Goal: Transaction & Acquisition: Book appointment/travel/reservation

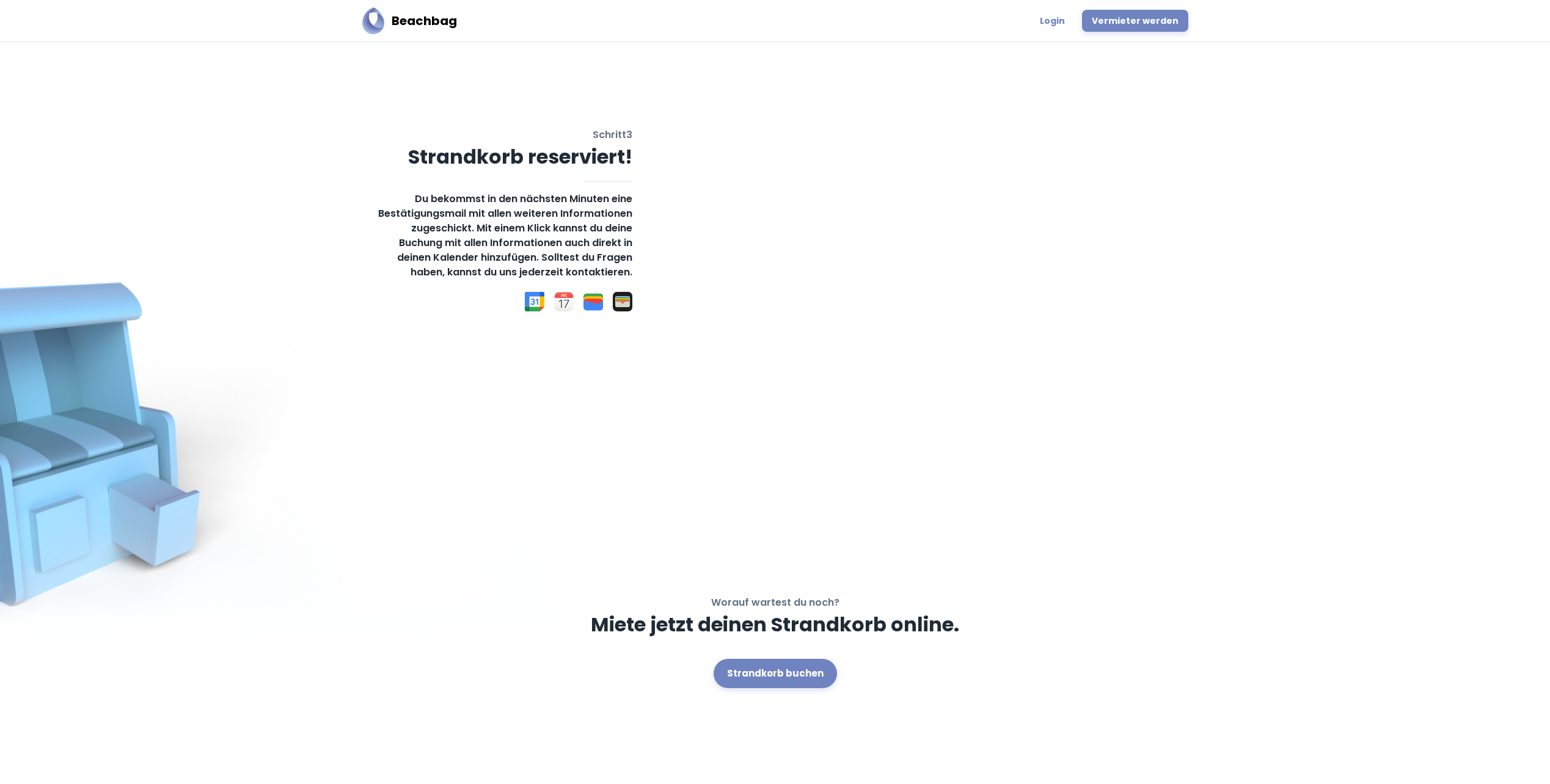
scroll to position [1615, 0]
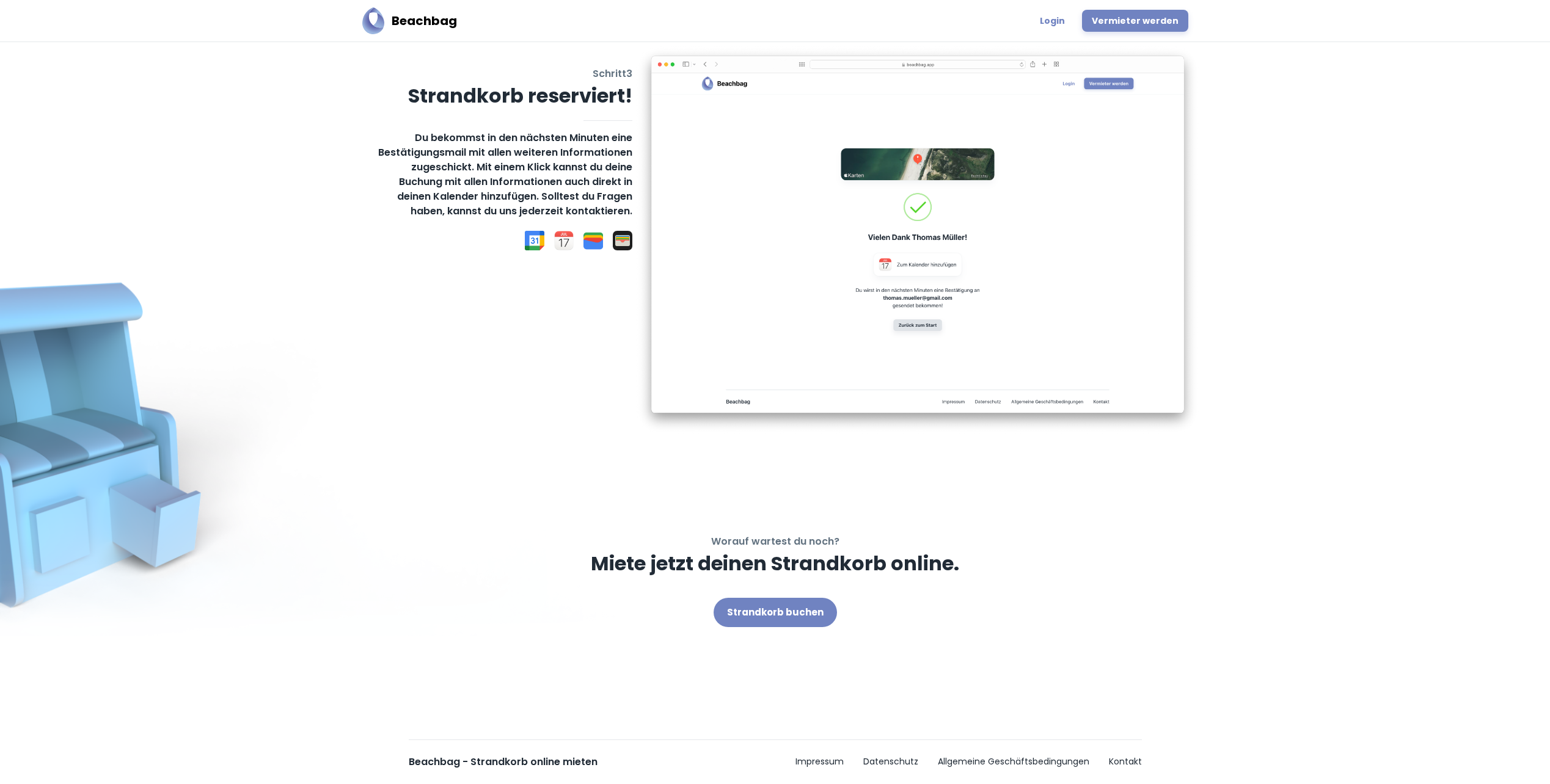
click at [771, 609] on link "Strandkorb buchen" at bounding box center [775, 613] width 123 height 30
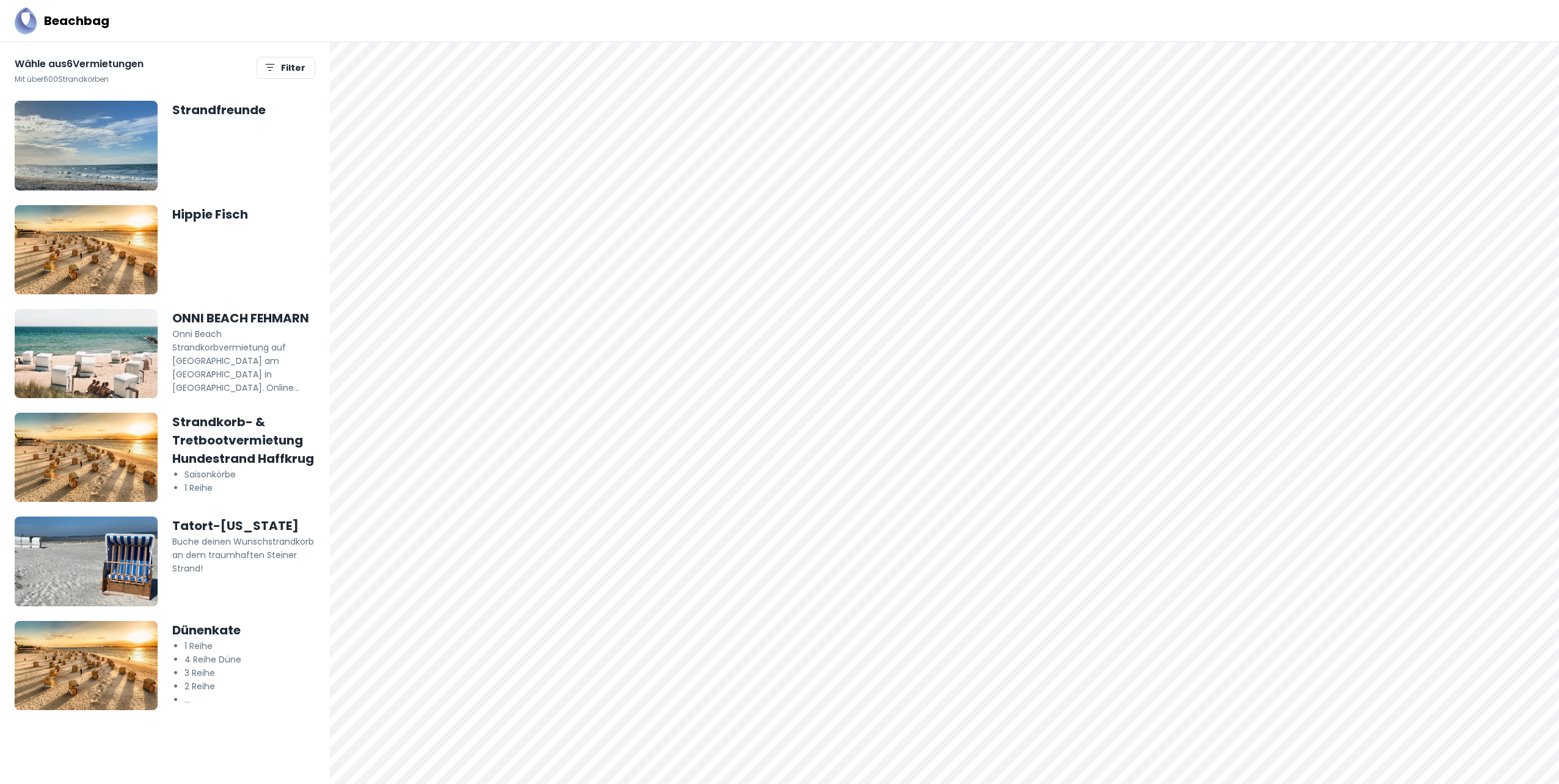
drag, startPoint x: 983, startPoint y: 565, endPoint x: 812, endPoint y: 259, distance: 350.5
click at [773, 215] on div at bounding box center [945, 413] width 1229 height 742
drag, startPoint x: 751, startPoint y: 395, endPoint x: 847, endPoint y: 497, distance: 140.1
click at [824, 503] on div at bounding box center [945, 413] width 1229 height 742
click at [1507, 766] on div at bounding box center [945, 413] width 1229 height 742
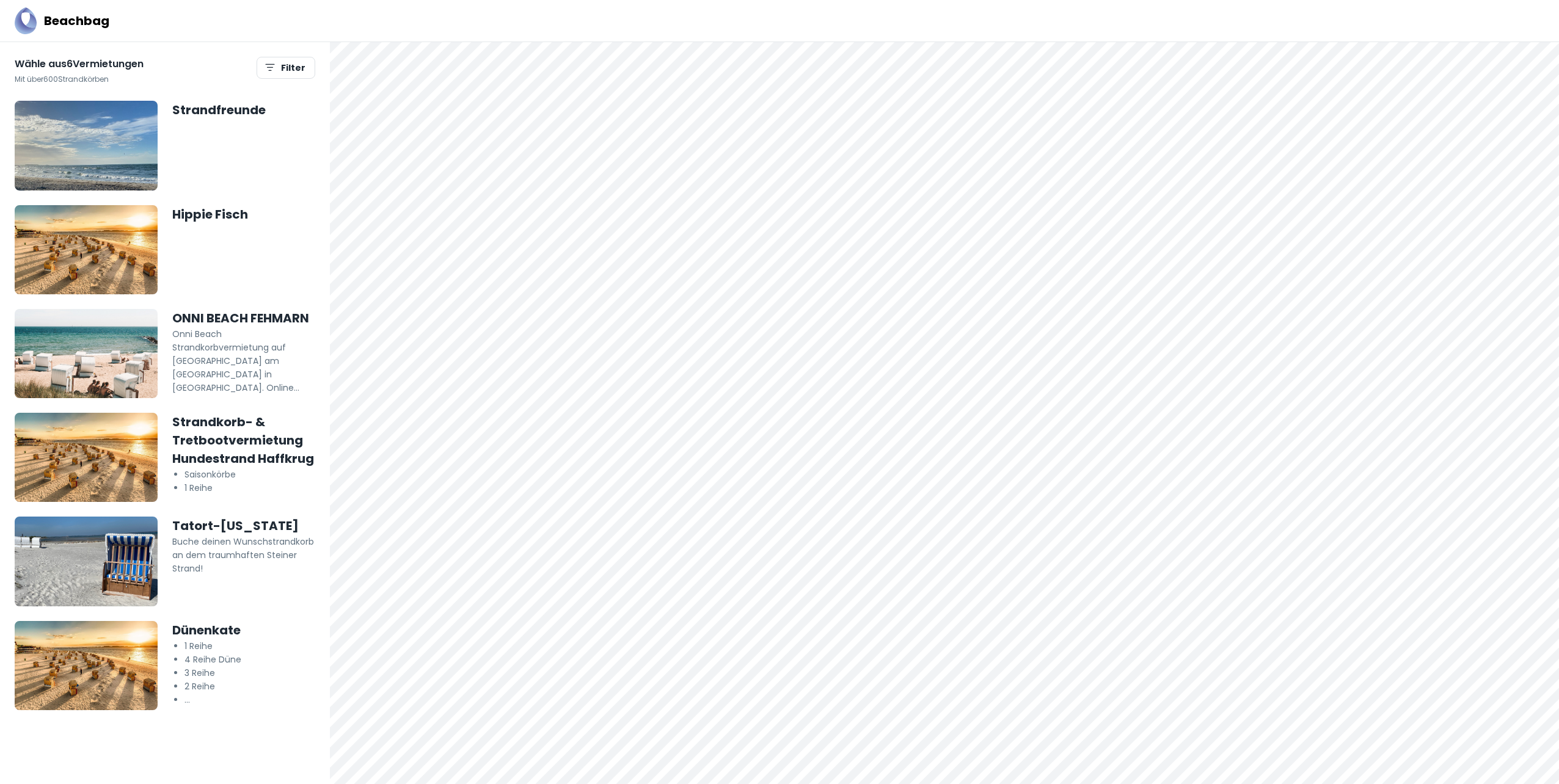
click at [1507, 766] on div at bounding box center [945, 413] width 1229 height 742
drag, startPoint x: 759, startPoint y: 364, endPoint x: 840, endPoint y: 358, distance: 81.2
click at [840, 358] on div at bounding box center [945, 413] width 1229 height 742
click at [1507, 769] on div at bounding box center [945, 413] width 1229 height 742
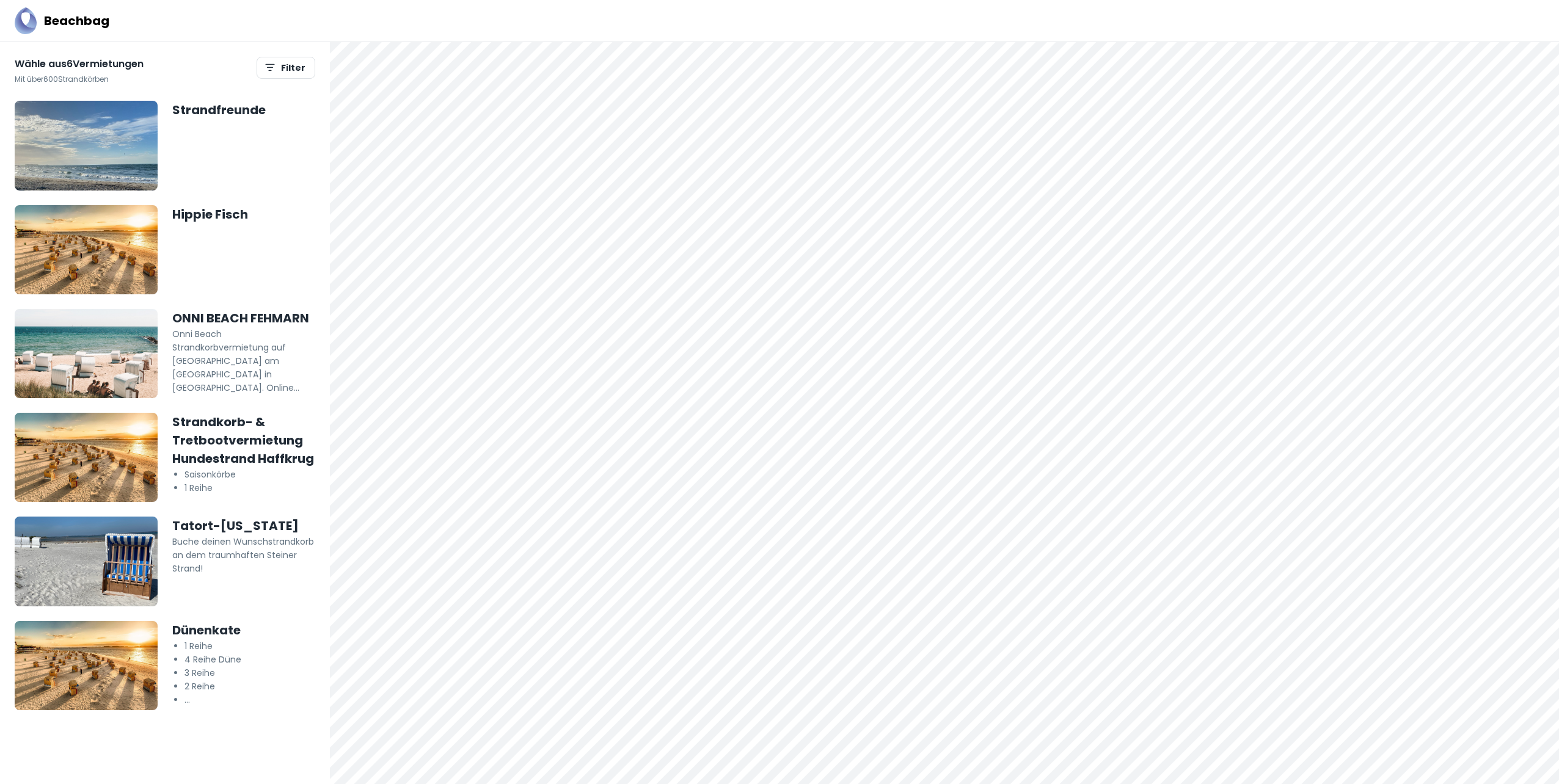
click at [1507, 769] on div at bounding box center [945, 413] width 1229 height 742
drag, startPoint x: 959, startPoint y: 355, endPoint x: 1046, endPoint y: 355, distance: 87.0
click at [1046, 355] on div at bounding box center [945, 413] width 1229 height 742
click at [810, 42] on div at bounding box center [945, 42] width 1229 height 0
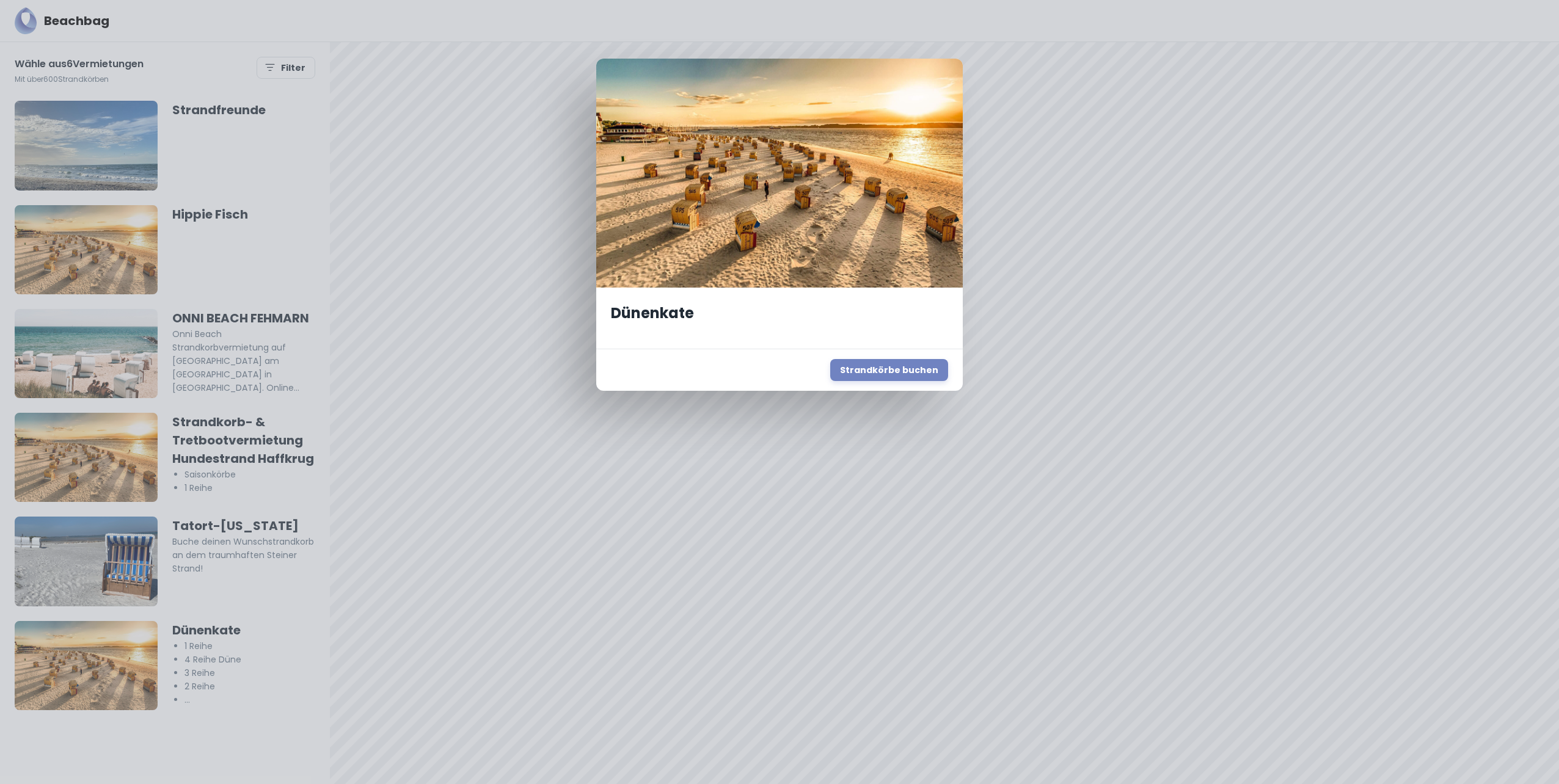
click at [1220, 338] on div "Dünenkate Strandkörbe buchen" at bounding box center [780, 392] width 1559 height 784
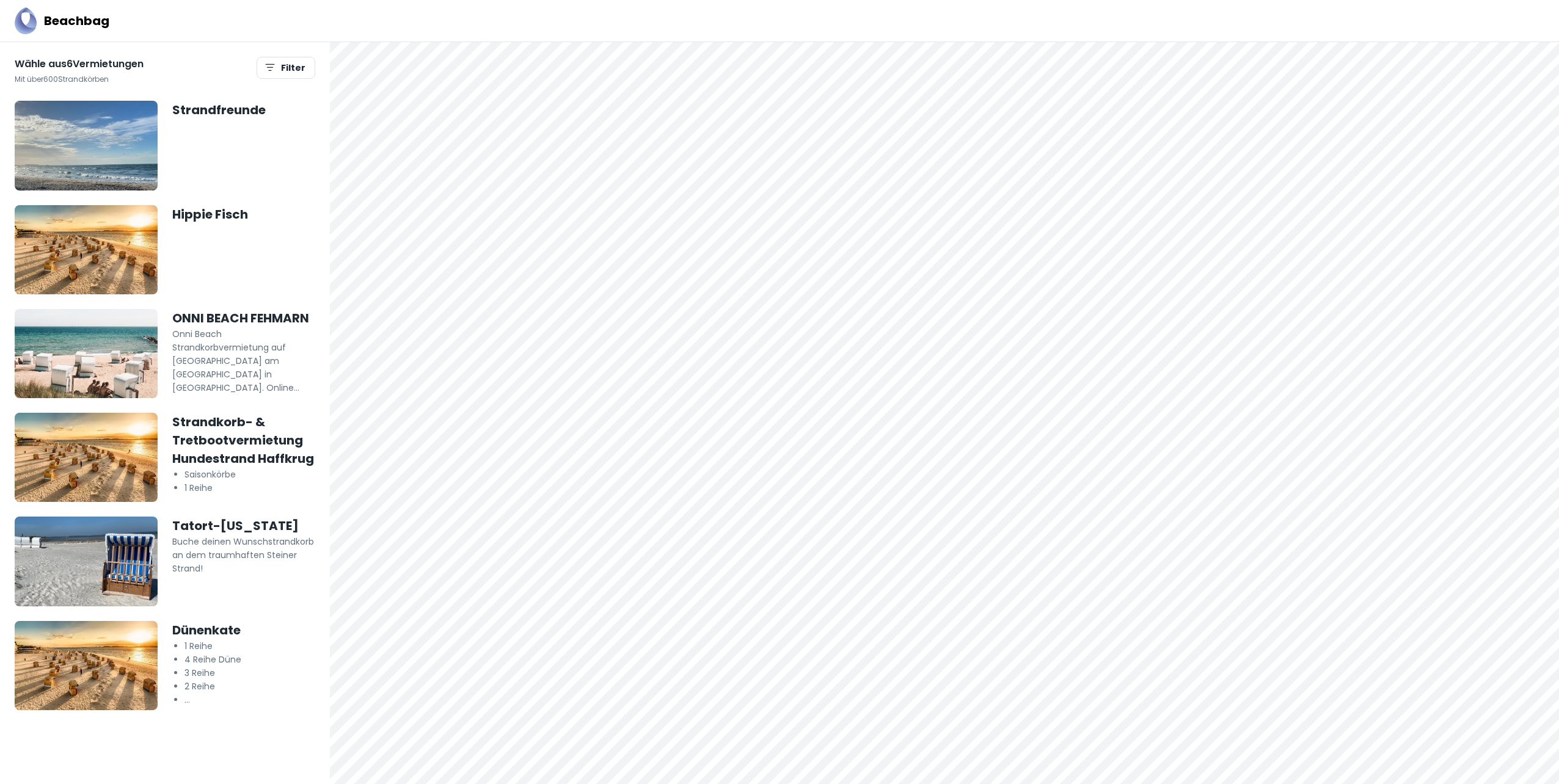
click at [805, 42] on div at bounding box center [945, 42] width 1229 height 0
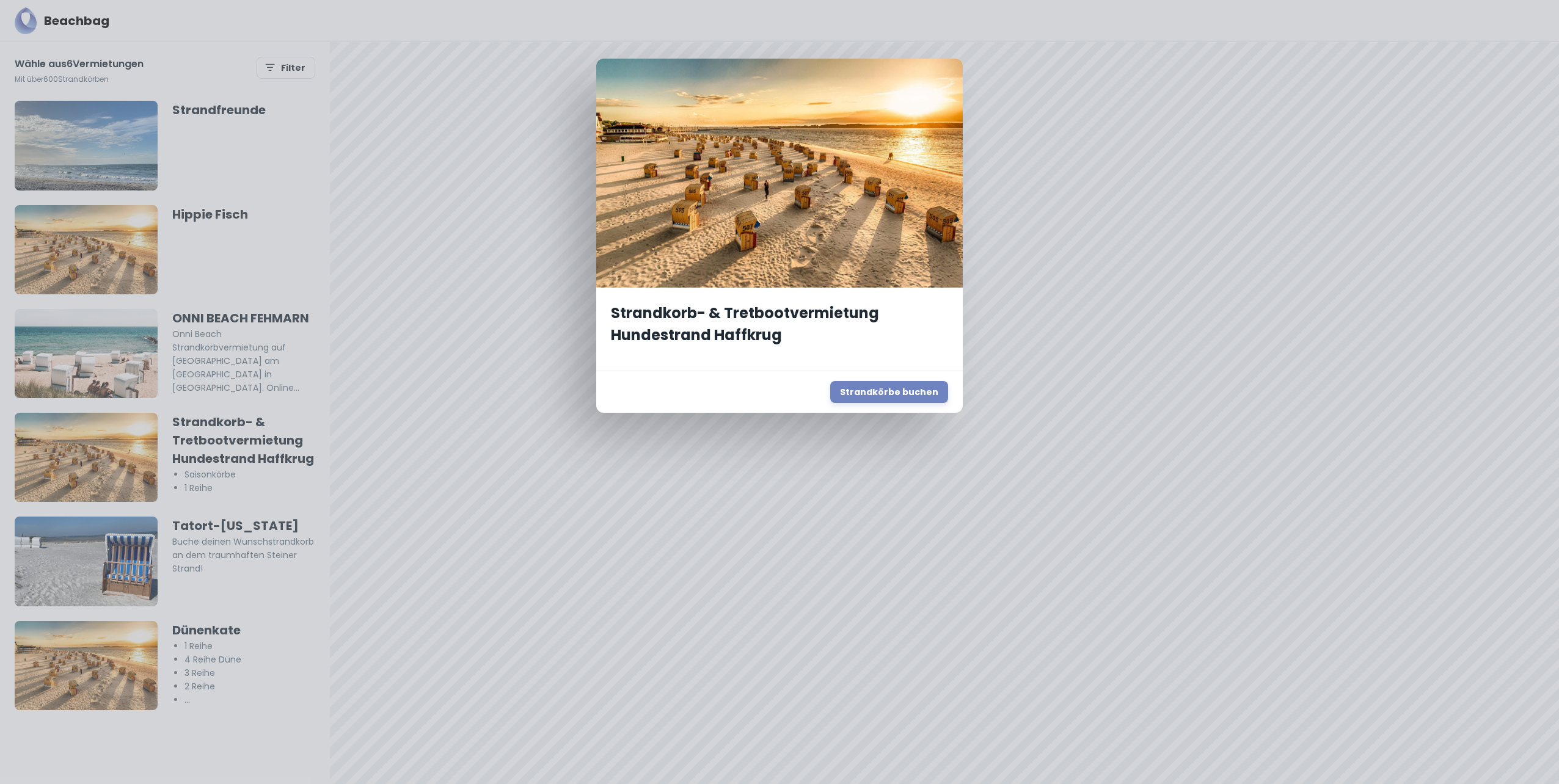
click at [1177, 329] on div "Strandkorb- & Tretbootvermietung Hundestrand Haffkrug Strandkörbe buchen" at bounding box center [780, 392] width 1559 height 784
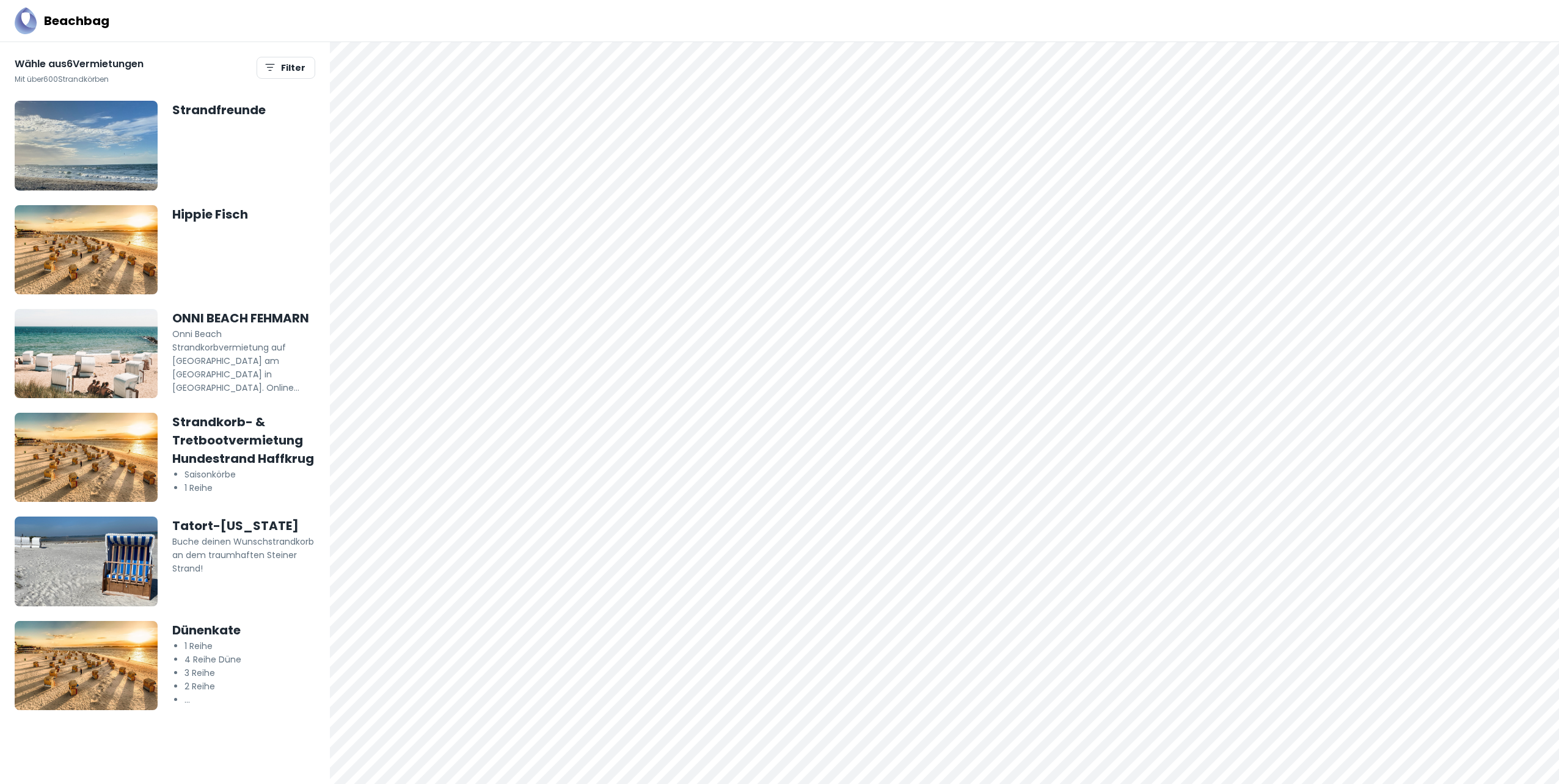
drag, startPoint x: 1073, startPoint y: 304, endPoint x: 501, endPoint y: 770, distance: 737.8
click at [490, 783] on html "Beachbag Wähle aus 6 Vermietungen Mit über 600 Strandkörben Filter Strandfreund…" at bounding box center [780, 392] width 1559 height 784
drag, startPoint x: 1145, startPoint y: 300, endPoint x: 1299, endPoint y: -38, distance: 371.4
click at [1299, 0] on html "Beachbag Wähle aus 6 Vermietungen Mit über 600 Strandkörben Filter Strandfreund…" at bounding box center [780, 392] width 1559 height 784
drag, startPoint x: 828, startPoint y: 302, endPoint x: 1191, endPoint y: -30, distance: 491.9
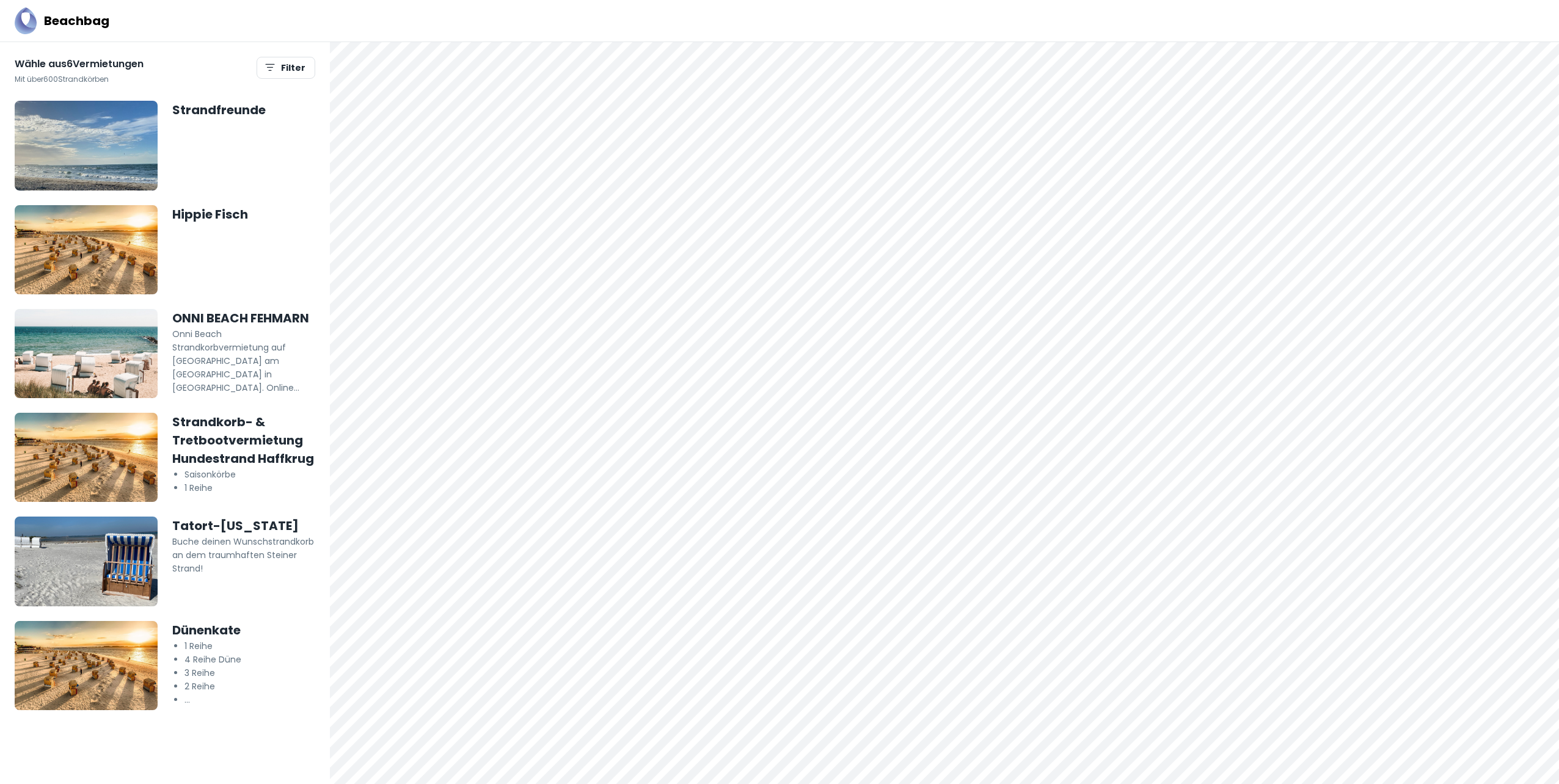
click at [1191, 0] on html "Beachbag Wähle aus 6 Vermietungen Mit über 600 Strandkörben Filter Strandfreund…" at bounding box center [780, 392] width 1559 height 784
drag, startPoint x: 1098, startPoint y: 269, endPoint x: 1104, endPoint y: 295, distance: 26.7
click at [1105, 291] on div at bounding box center [945, 413] width 1229 height 742
drag, startPoint x: 1116, startPoint y: 408, endPoint x: 1006, endPoint y: -63, distance: 483.7
click at [1006, 0] on html "Beachbag Wähle aus 6 Vermietungen Mit über 600 Strandkörben Filter Strandfreund…" at bounding box center [780, 392] width 1559 height 784
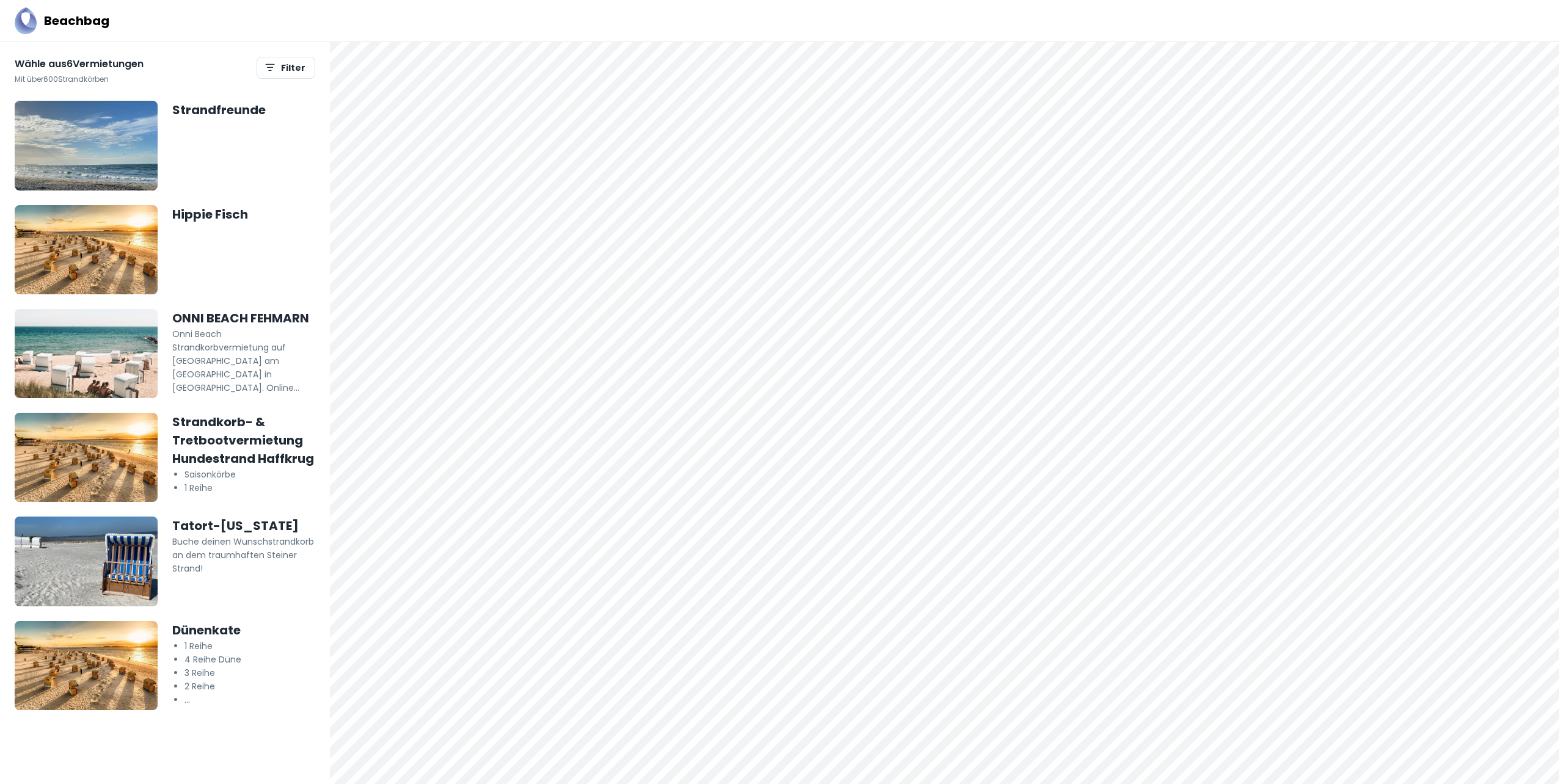
drag, startPoint x: 1420, startPoint y: 279, endPoint x: 1081, endPoint y: -42, distance: 466.9
click at [1081, 0] on html "Beachbag Wähle aus 6 Vermietungen Mit über 600 Strandkörben Filter Strandfreund…" at bounding box center [780, 392] width 1559 height 784
drag, startPoint x: 989, startPoint y: 336, endPoint x: 1299, endPoint y: 109, distance: 384.2
click at [1299, 109] on div at bounding box center [945, 413] width 1229 height 742
drag, startPoint x: 743, startPoint y: 448, endPoint x: 887, endPoint y: 433, distance: 144.8
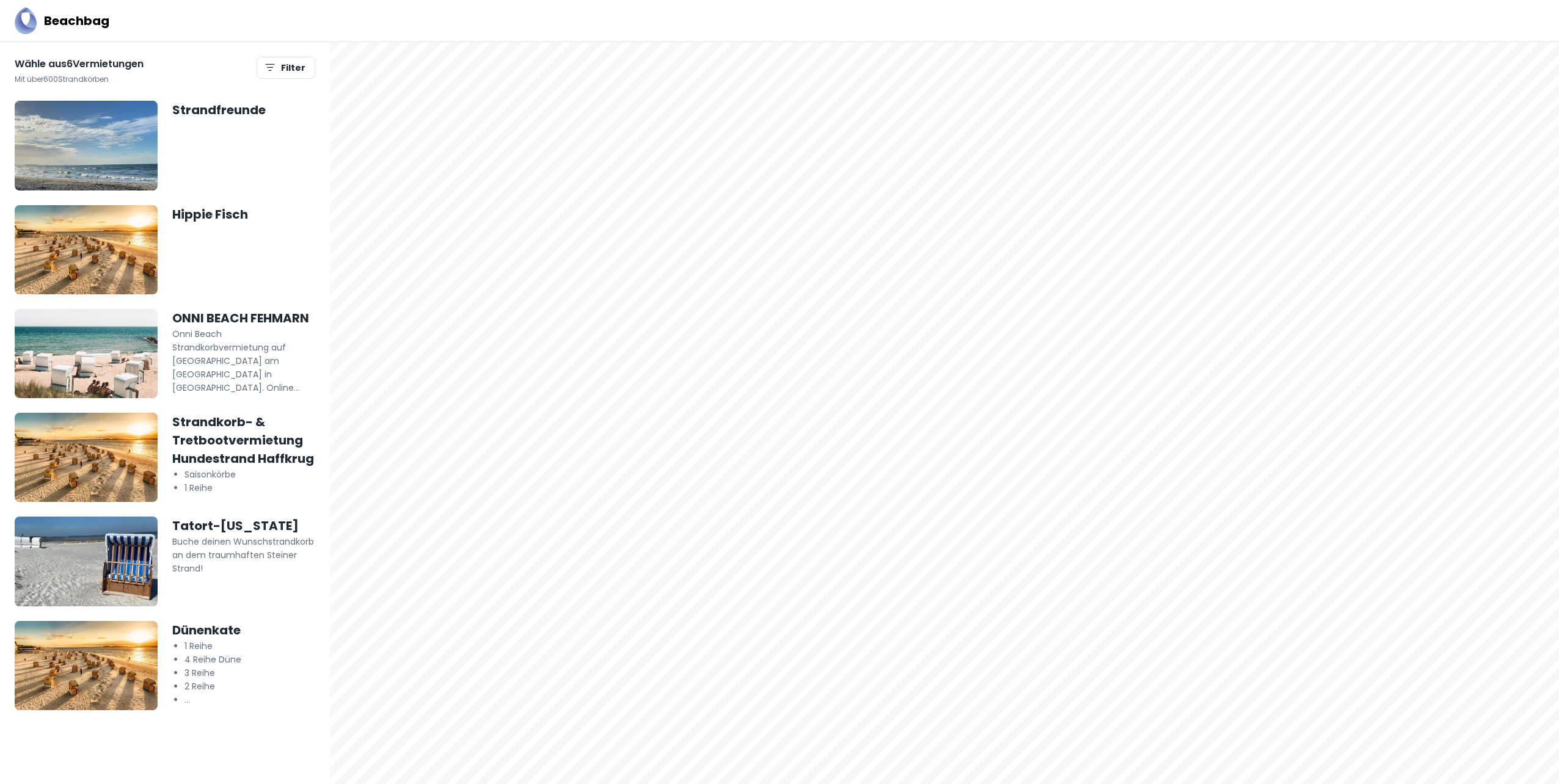
click at [840, 444] on div at bounding box center [945, 413] width 1229 height 742
drag, startPoint x: 1348, startPoint y: 135, endPoint x: 1178, endPoint y: 661, distance: 552.8
click at [1178, 665] on div at bounding box center [945, 413] width 1229 height 742
drag, startPoint x: 1231, startPoint y: 227, endPoint x: 1225, endPoint y: 377, distance: 150.1
click at [1225, 377] on div at bounding box center [945, 413] width 1229 height 742
